Goal: Task Accomplishment & Management: Complete application form

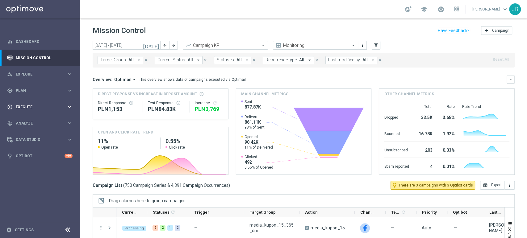
click at [45, 108] on span "Execute" at bounding box center [41, 107] width 51 height 4
click at [40, 122] on div "Campaign Builder" at bounding box center [48, 119] width 64 height 9
click at [43, 117] on link "Campaign Builder" at bounding box center [40, 119] width 48 height 5
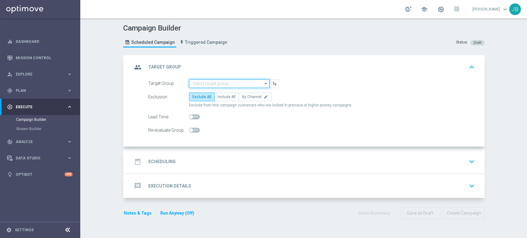
click at [224, 81] on input at bounding box center [229, 83] width 81 height 9
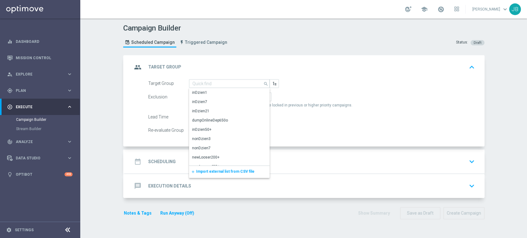
click at [206, 169] on span "Import external list from CSV file" at bounding box center [225, 171] width 58 height 4
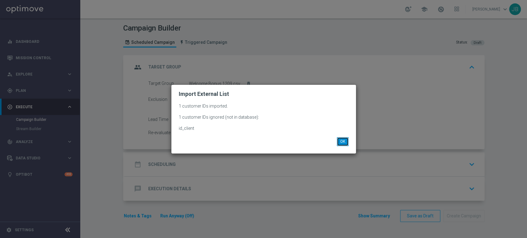
click at [341, 142] on button "OK" at bounding box center [343, 141] width 12 height 9
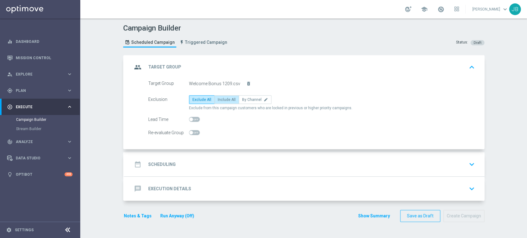
click at [219, 101] on span "Include All" at bounding box center [227, 100] width 18 height 4
click at [219, 101] on input "Include All" at bounding box center [220, 101] width 4 height 4
radio input "true"
click at [196, 165] on div "date_range Scheduling keyboard_arrow_down" at bounding box center [304, 165] width 345 height 12
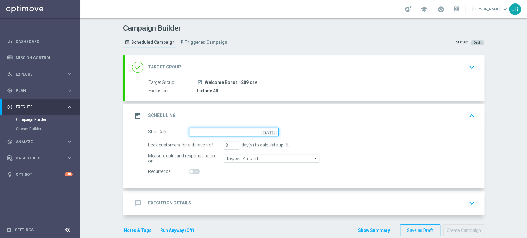
click at [198, 131] on input at bounding box center [234, 132] width 90 height 9
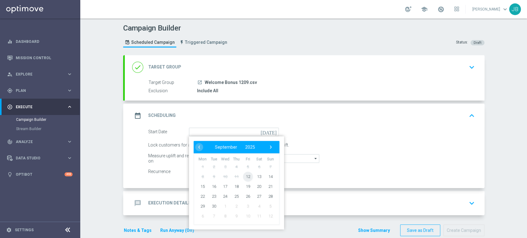
click at [245, 175] on span "12" at bounding box center [248, 177] width 10 height 10
type input "12 Sep 2025"
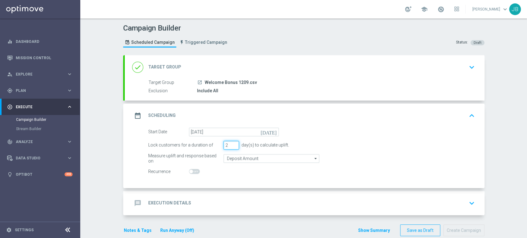
click at [232, 147] on input "2" at bounding box center [230, 145] width 15 height 9
type input "1"
click at [232, 147] on input "1" at bounding box center [230, 145] width 15 height 9
click at [210, 212] on div "message Execution Details keyboard_arrow_down" at bounding box center [305, 203] width 360 height 24
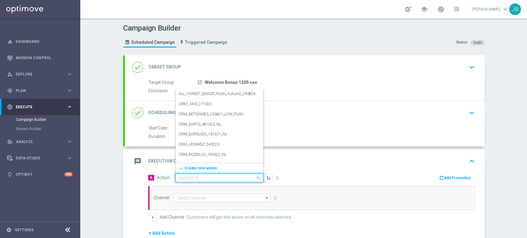
click at [202, 176] on input "text" at bounding box center [213, 178] width 69 height 5
click at [200, 168] on span "Create new action" at bounding box center [200, 168] width 32 height 4
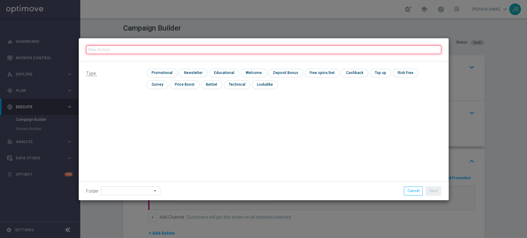
click at [179, 48] on input "text" at bounding box center [263, 49] width 355 height 9
paste input "(LPZ - TARGET) Welcome Bonus_12092025"
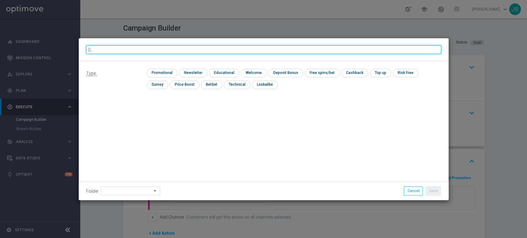
type input "("
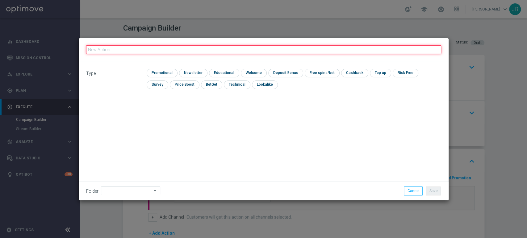
paste input "(LPZ - TARGET) Welcome Bonus_12092025"
type input "(LPZ - TARGET) Welcome Bonus_12092025"
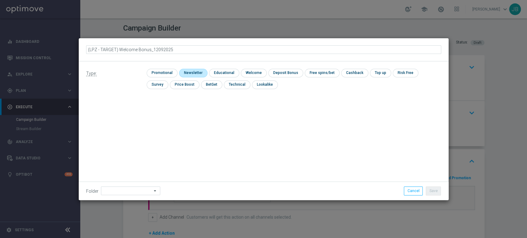
click at [189, 75] on input "checkbox" at bounding box center [192, 73] width 27 height 8
checkbox input "true"
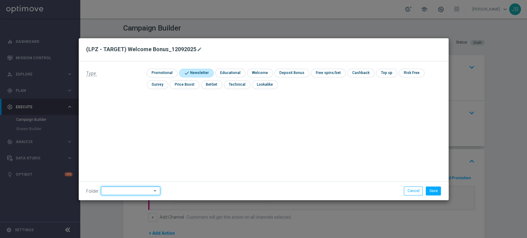
click at [128, 191] on input at bounding box center [130, 191] width 59 height 9
click at [124, 127] on div "Justyna B." at bounding box center [129, 128] width 57 height 9
type input "Justyna B."
click at [439, 194] on button "Save" at bounding box center [433, 191] width 15 height 9
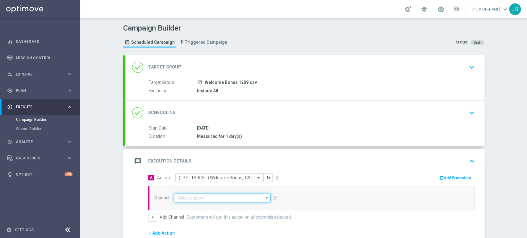
click at [236, 202] on input at bounding box center [222, 198] width 97 height 9
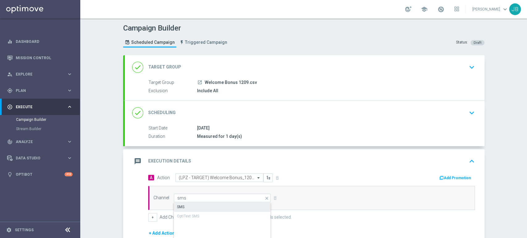
click at [235, 206] on div "SMS" at bounding box center [222, 207] width 97 height 9
type input "SMS"
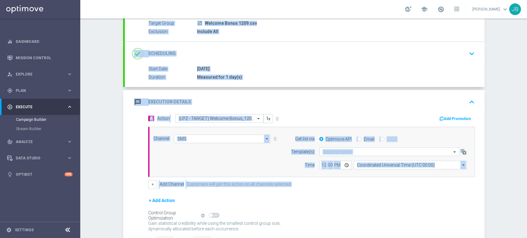
drag, startPoint x: 526, startPoint y: 91, endPoint x: 526, endPoint y: 164, distance: 72.8
click at [526, 164] on div "Campaign Builder Scheduled Campaign Triggered Campaign Status: Draft done Targe…" at bounding box center [303, 129] width 447 height 220
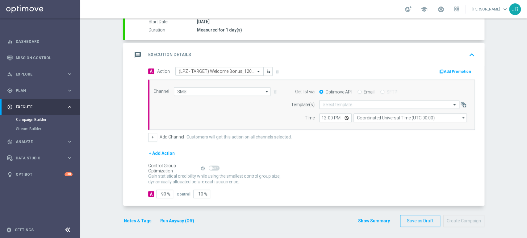
click at [167, 194] on span "%" at bounding box center [168, 194] width 3 height 5
click at [163, 194] on input "90" at bounding box center [164, 194] width 17 height 9
type input "9"
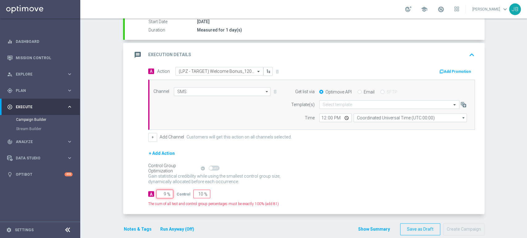
type input "91"
type input "100"
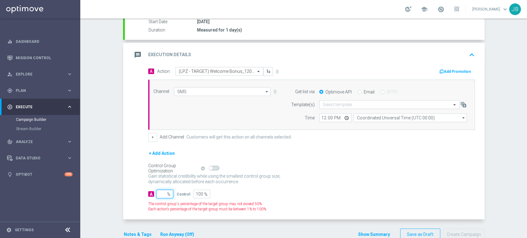
type input "1"
type input "99"
type input "10"
type input "90"
type input "100"
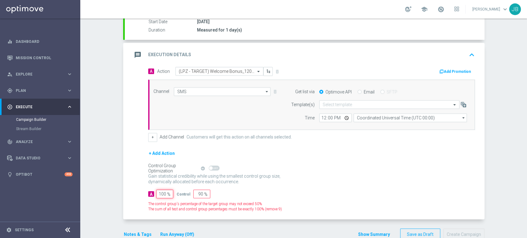
type input "0"
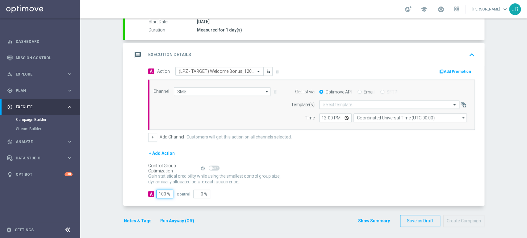
type input "100"
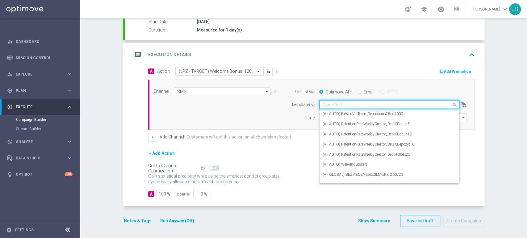
click at [330, 106] on input "text" at bounding box center [383, 104] width 121 height 5
paste input "(LPZ - TARGET) Welcome Bonus_12092025"
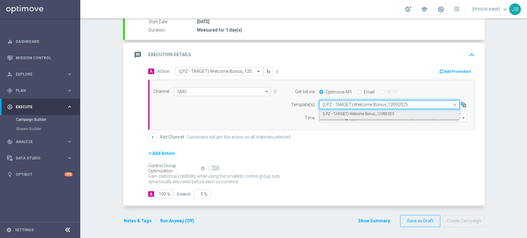
click at [328, 111] on label "(LPZ - TARGET) Welcome Bonus_12092025" at bounding box center [359, 113] width 72 height 5
type input "(LPZ - TARGET) Welcome Bonus_12092025"
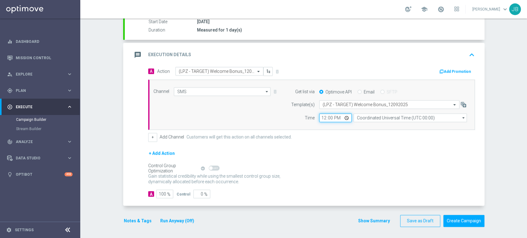
click at [321, 118] on input "12:00" at bounding box center [335, 118] width 32 height 9
type input "10:24"
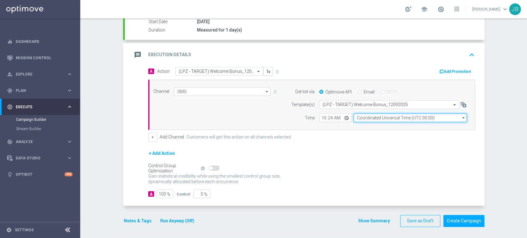
click at [360, 117] on input "Coordinated Universal Time (UTC 00:00)" at bounding box center [409, 118] width 113 height 9
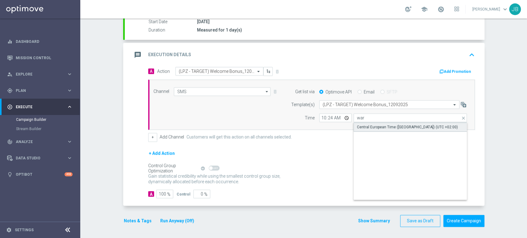
click at [361, 124] on div "Central European Time (Warsaw) (UTC +02:00)" at bounding box center [407, 127] width 101 height 6
type input "Central European Time (Warsaw) (UTC +02:00)"
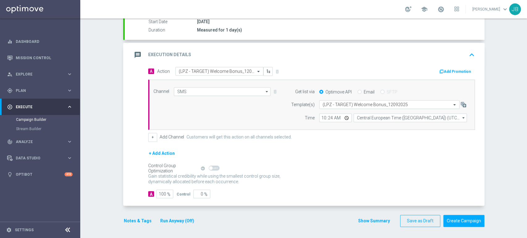
click at [526, 38] on div "Campaign Builder Scheduled Campaign Triggered Campaign Status: Draft done Targe…" at bounding box center [303, 129] width 447 height 220
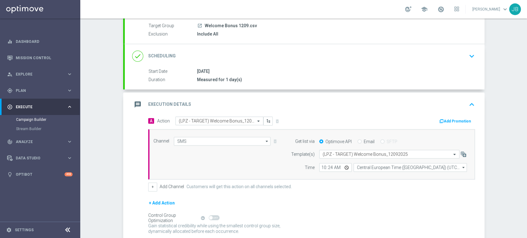
scroll to position [64, 0]
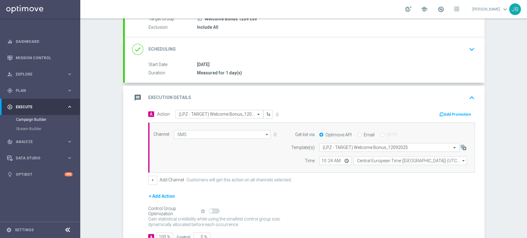
click at [526, 38] on div "Campaign Builder Scheduled Campaign Triggered Campaign Status: Draft done Targe…" at bounding box center [303, 129] width 447 height 220
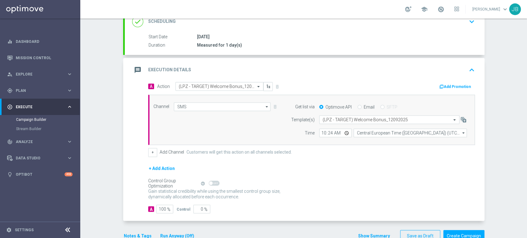
scroll to position [106, 0]
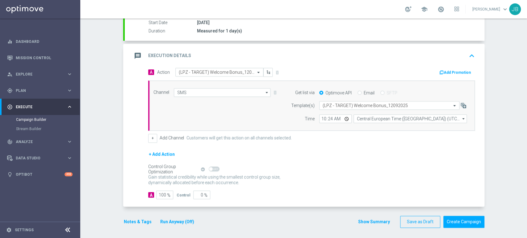
click at [519, 84] on div "Campaign Builder Scheduled Campaign Triggered Campaign Status: Draft done Targe…" at bounding box center [303, 129] width 447 height 220
click at [526, 43] on div "Campaign Builder Scheduled Campaign Triggered Campaign Status: Draft done Targe…" at bounding box center [303, 129] width 447 height 220
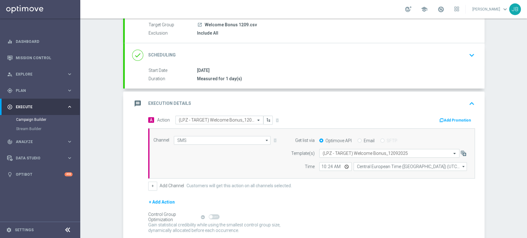
scroll to position [87, 0]
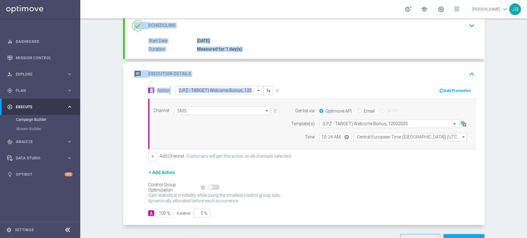
drag, startPoint x: 526, startPoint y: 43, endPoint x: 526, endPoint y: 100, distance: 57.1
click at [526, 100] on div "Campaign Builder Scheduled Campaign Triggered Campaign Status: Draft done Targe…" at bounding box center [303, 129] width 447 height 220
click at [506, 110] on div "Campaign Builder Scheduled Campaign Triggered Campaign Status: Draft done Targe…" at bounding box center [303, 129] width 447 height 220
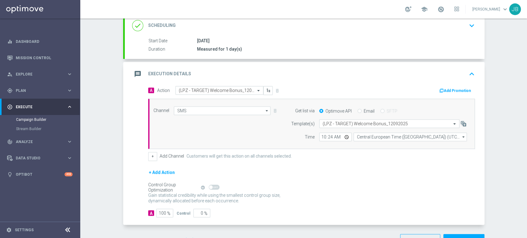
scroll to position [106, 0]
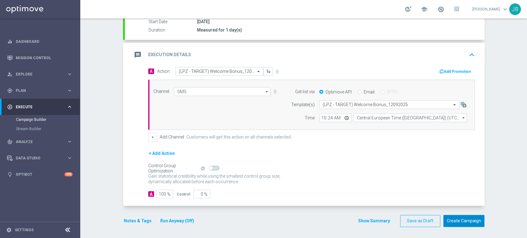
click at [462, 218] on button "Create Campaign" at bounding box center [463, 221] width 41 height 12
